Goal: Task Accomplishment & Management: Use online tool/utility

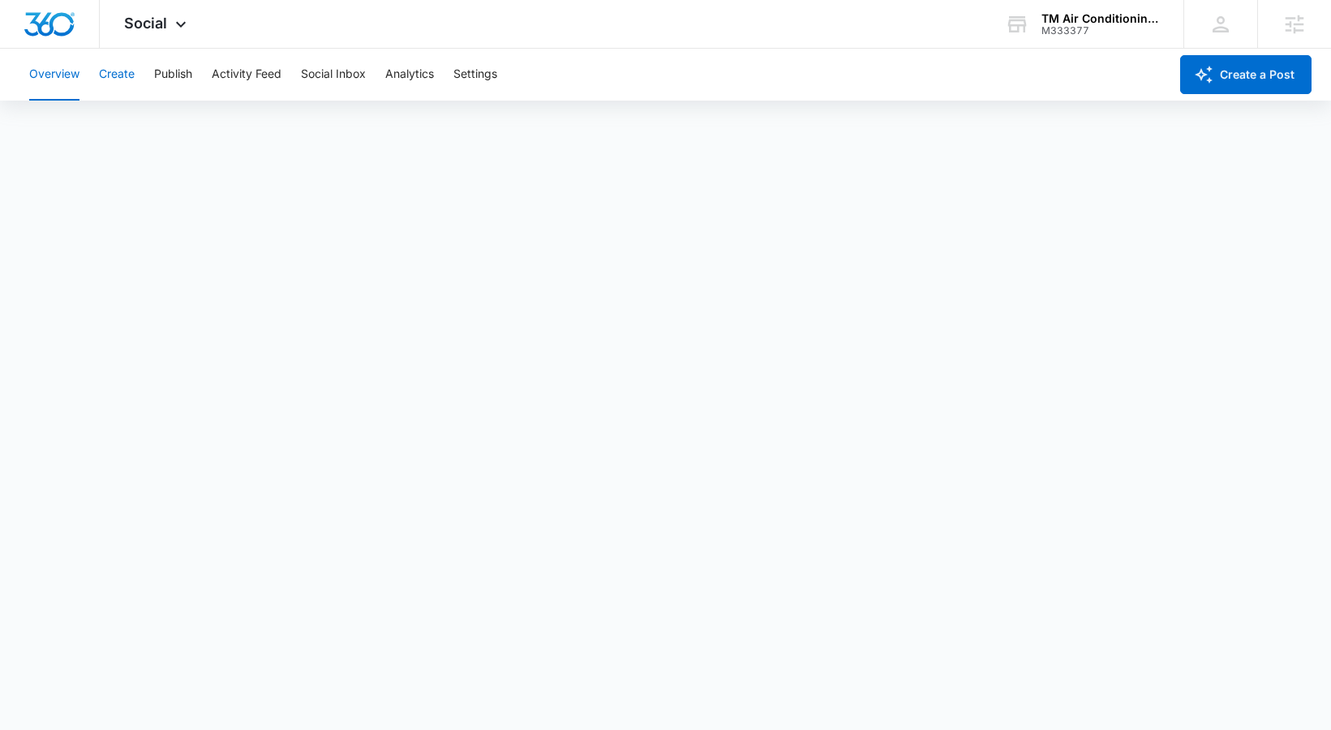
click at [123, 72] on button "Create" at bounding box center [117, 75] width 36 height 52
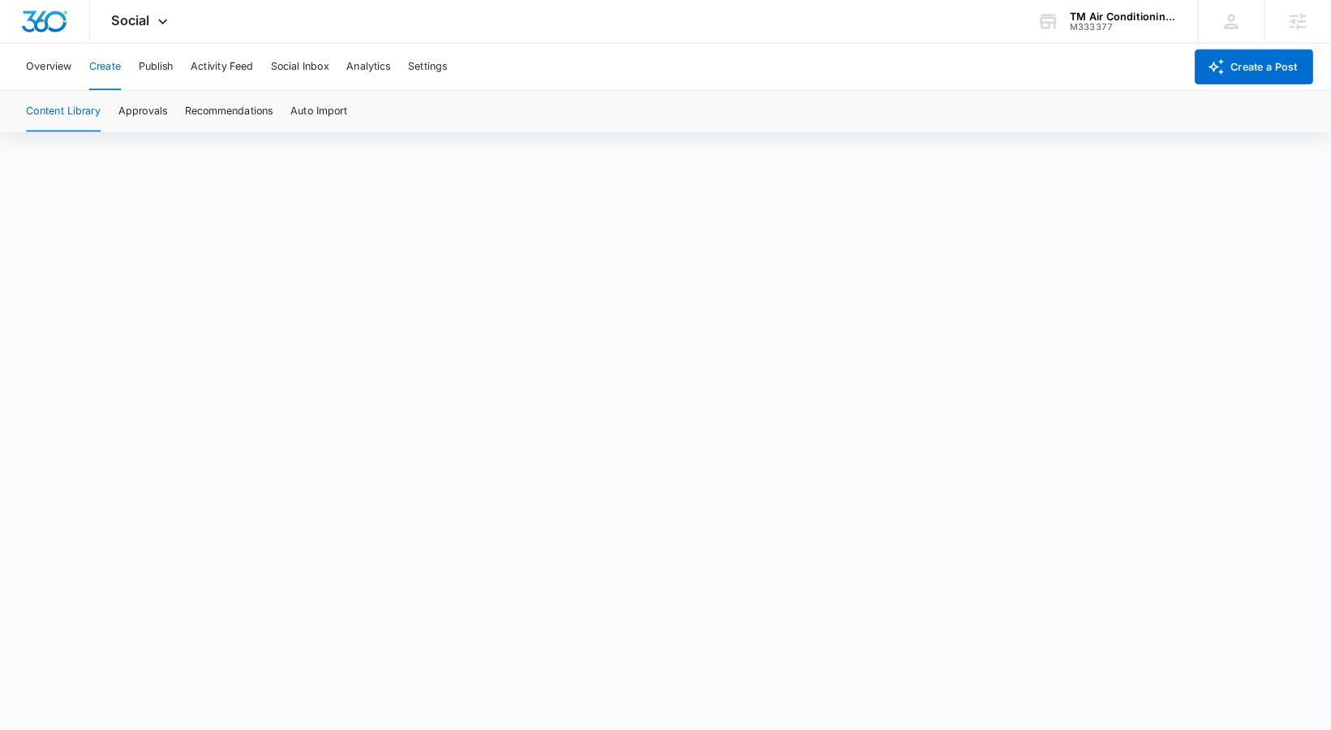
scroll to position [11, 0]
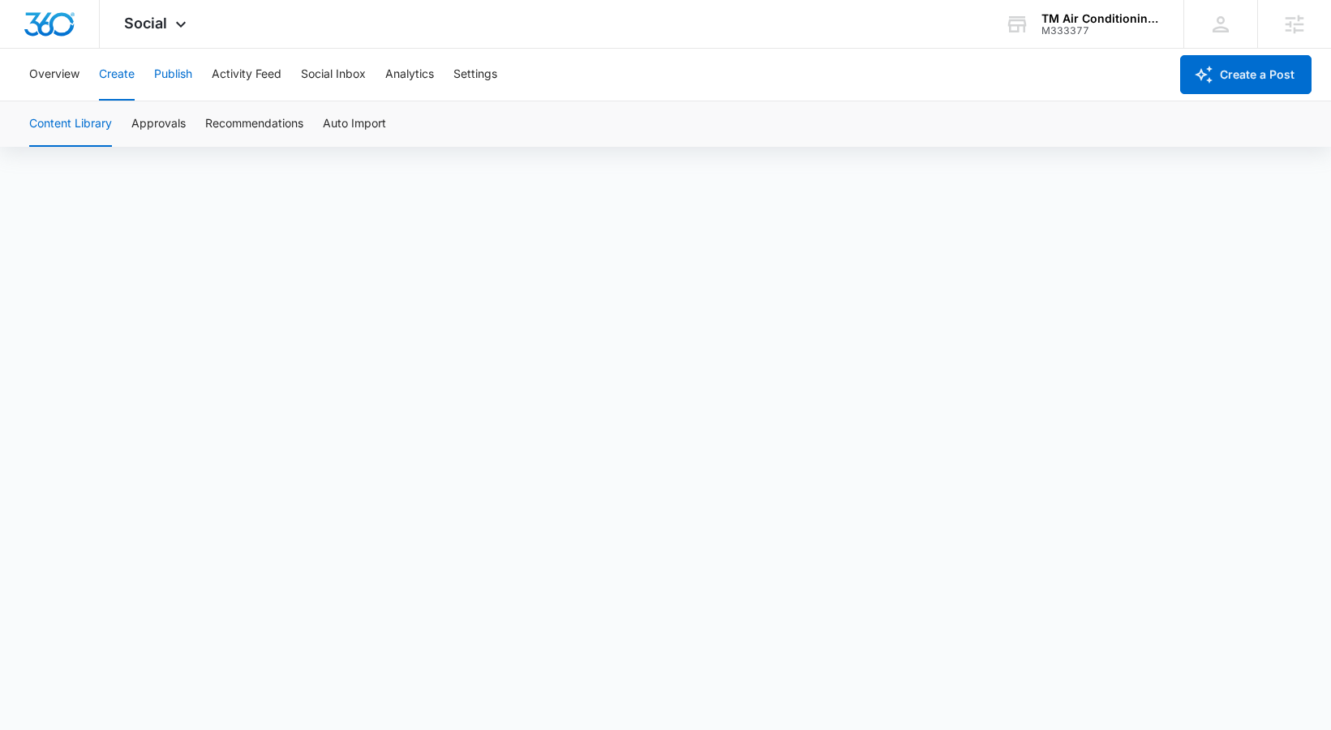
click at [165, 75] on button "Publish" at bounding box center [173, 75] width 38 height 52
click at [90, 122] on div "Calendar Schedules" at bounding box center [665, 123] width 1292 height 45
click at [107, 122] on button "Schedules" at bounding box center [123, 123] width 55 height 45
